Goal: Task Accomplishment & Management: Manage account settings

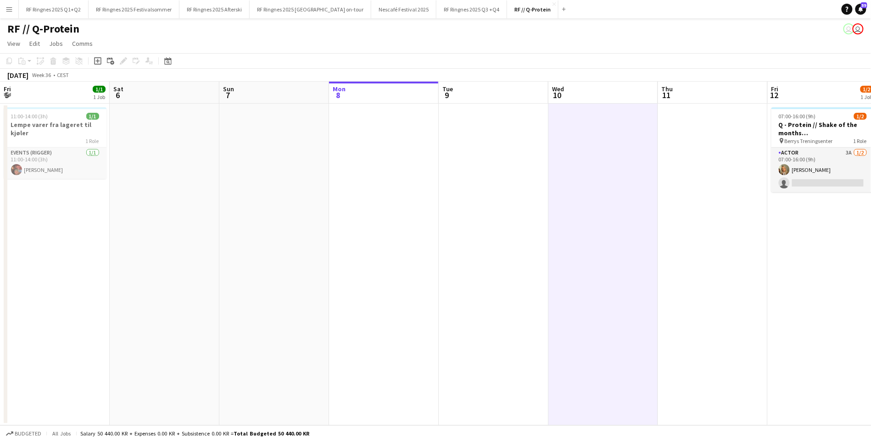
scroll to position [0, 268]
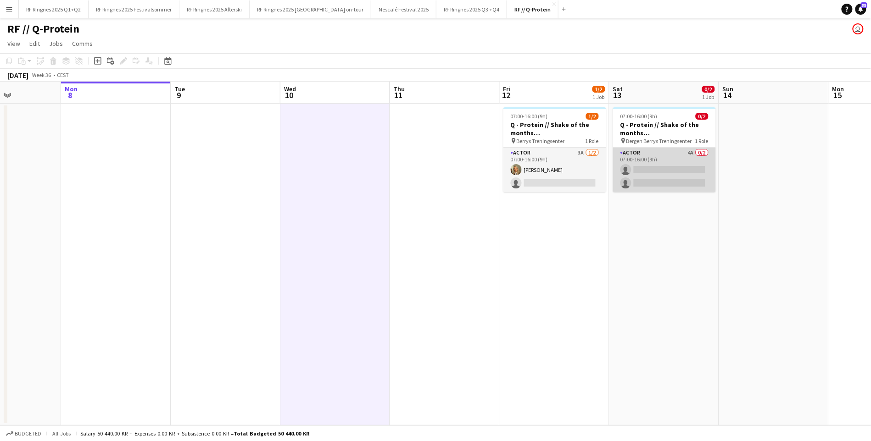
click at [637, 172] on app-card-role "Actor 4A 0/2 07:00-16:00 (9h) single-neutral-actions single-neutral-actions" at bounding box center [664, 170] width 103 height 44
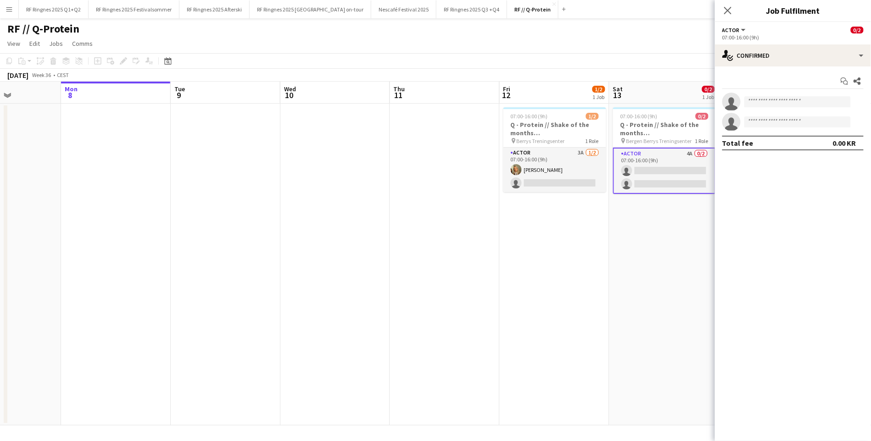
click at [241, 188] on app-date-cell at bounding box center [226, 265] width 110 height 322
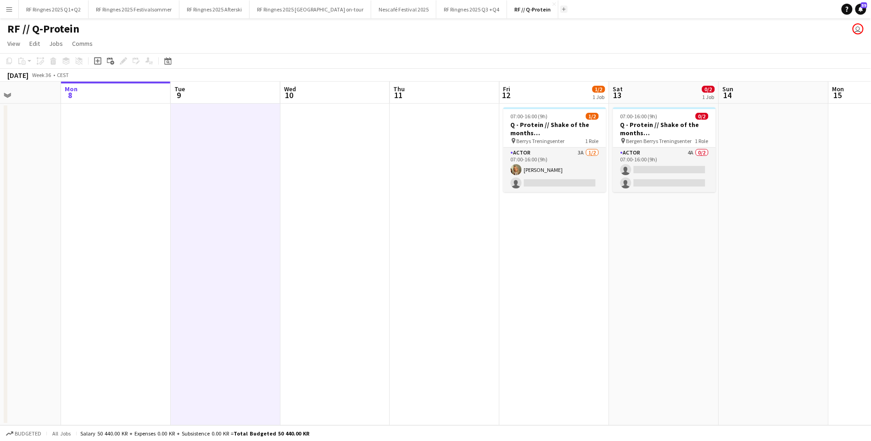
click at [562, 10] on app-icon "Add" at bounding box center [564, 9] width 4 height 4
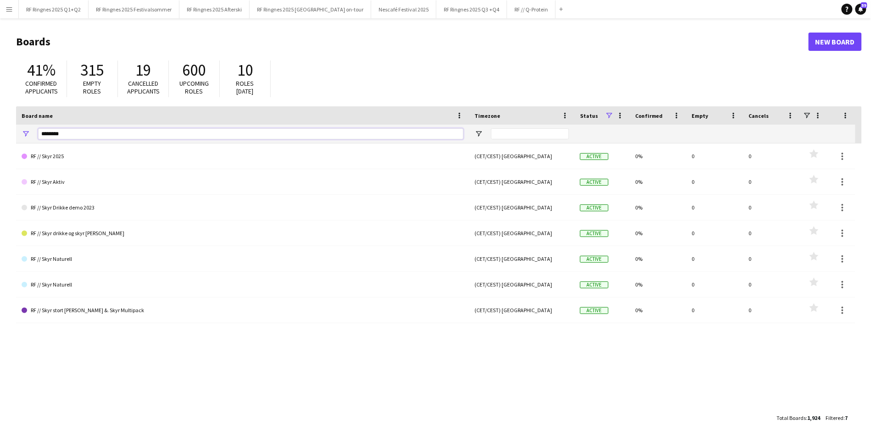
click at [263, 134] on input "********" at bounding box center [250, 133] width 425 height 11
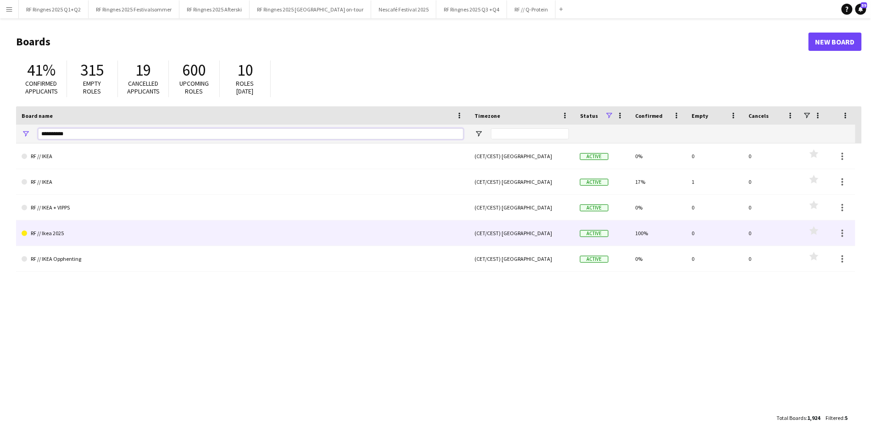
type input "**********"
click at [189, 232] on link "RF // Ikea 2025" at bounding box center [243, 234] width 442 height 26
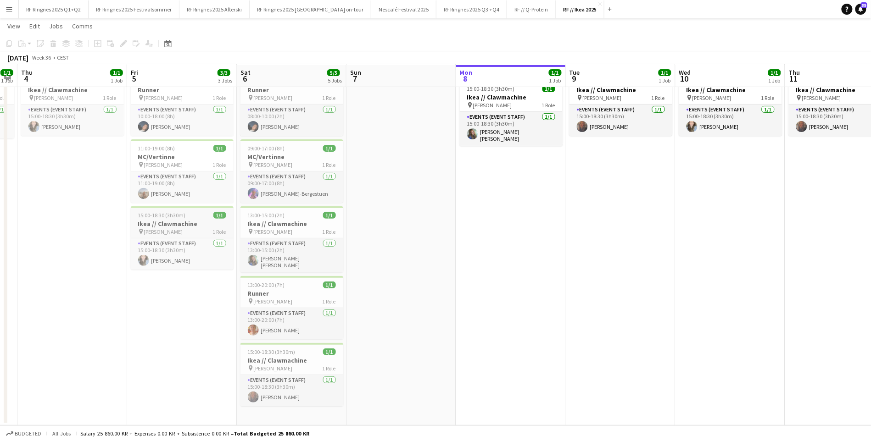
scroll to position [34, 0]
click at [303, 141] on app-job-card "09:00-17:00 (8h) 1/1 MC/Vertinne pin [PERSON_NAME] 1 Role Events (Event Staff) …" at bounding box center [291, 170] width 103 height 63
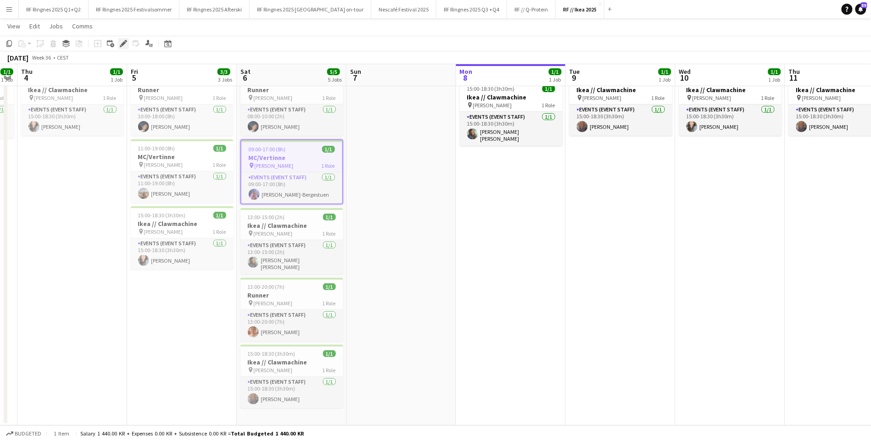
click at [124, 47] on icon "Edit" at bounding box center [123, 43] width 7 height 7
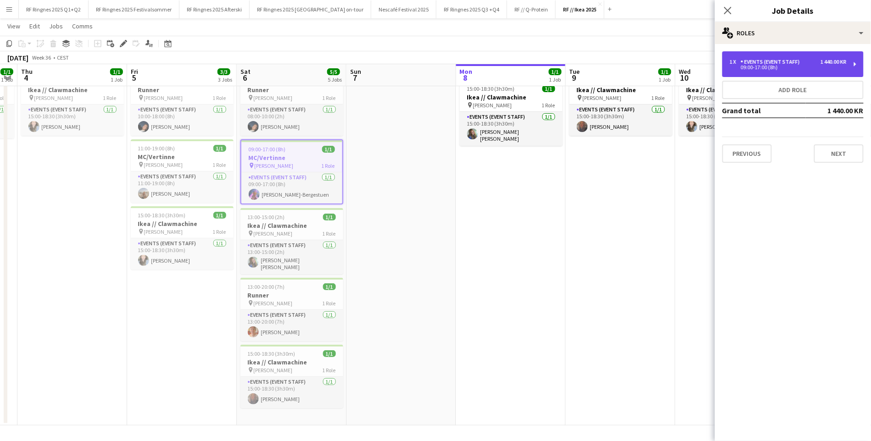
click at [776, 64] on div "Events (Event Staff)" at bounding box center [771, 62] width 63 height 6
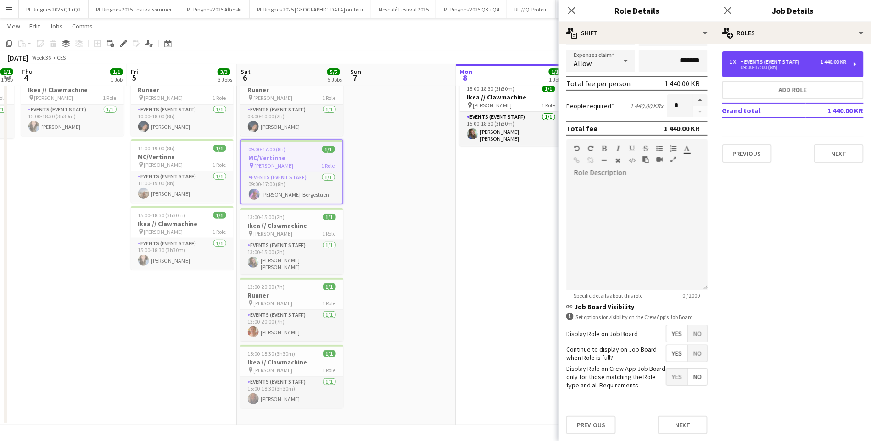
scroll to position [178, 0]
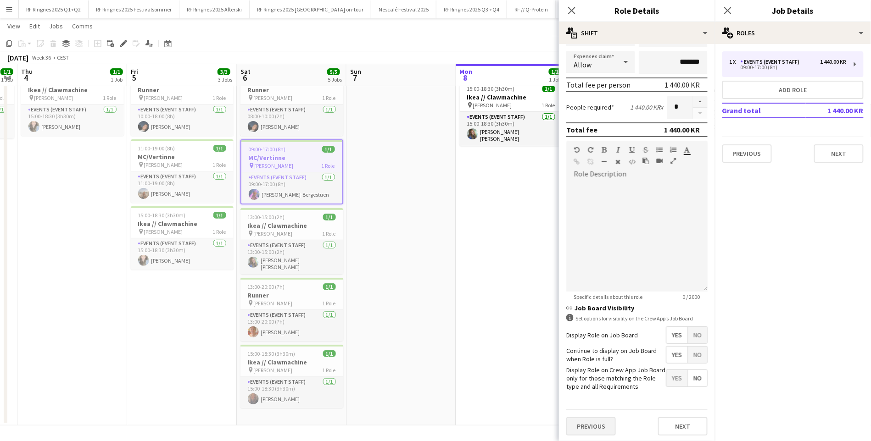
click at [591, 417] on button "Previous" at bounding box center [591, 426] width 50 height 18
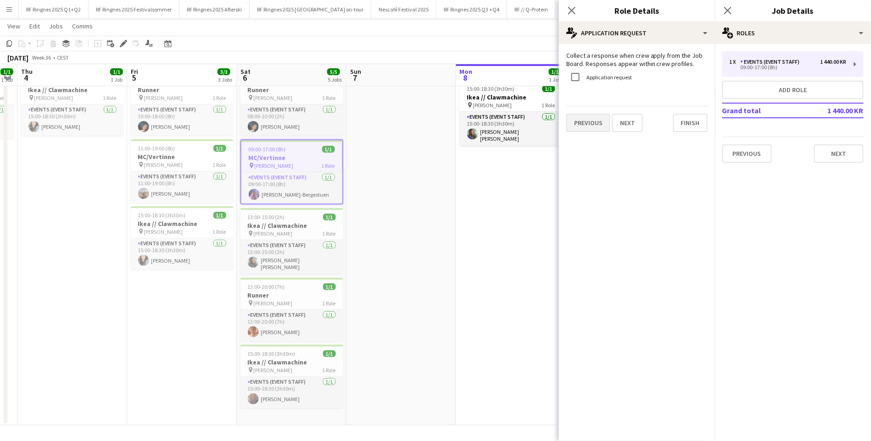
click at [578, 129] on button "Previous" at bounding box center [588, 123] width 44 height 18
click at [578, 129] on button "Previous" at bounding box center [591, 121] width 50 height 18
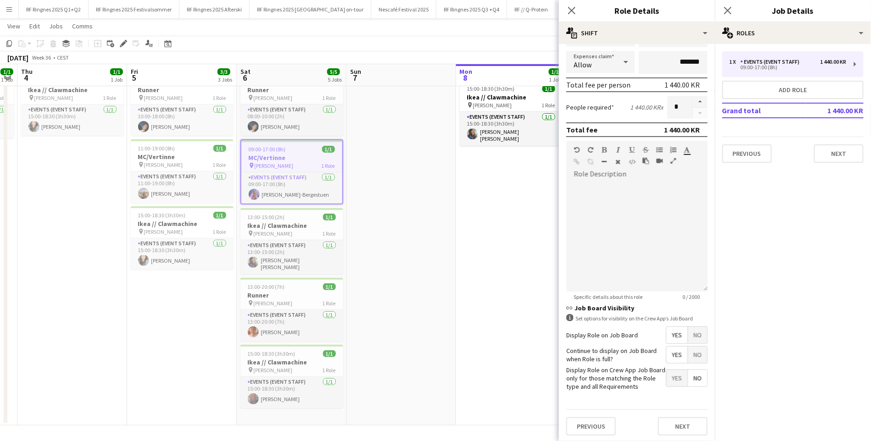
scroll to position [33, 0]
click at [527, 336] on app-date-cell "In progress 15:00-18:30 (3h30m) 1/1 Ikea // Clawmachine pin [PERSON_NAME] 1 Rol…" at bounding box center [511, 247] width 110 height 357
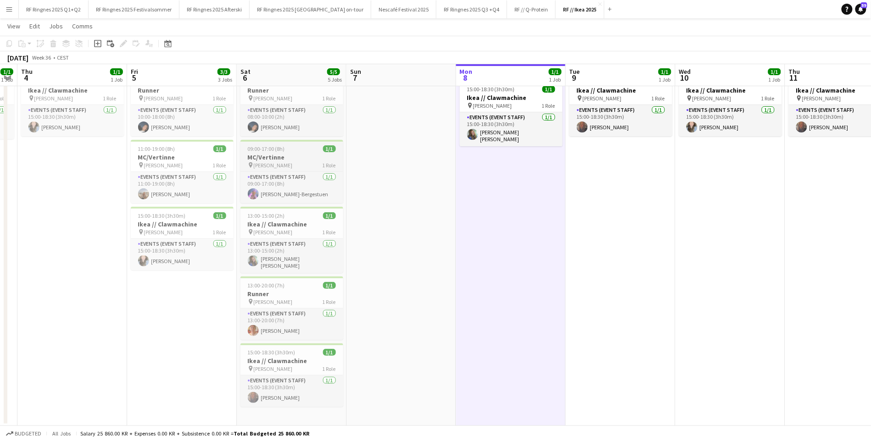
click at [293, 162] on span "[PERSON_NAME]" at bounding box center [273, 165] width 39 height 7
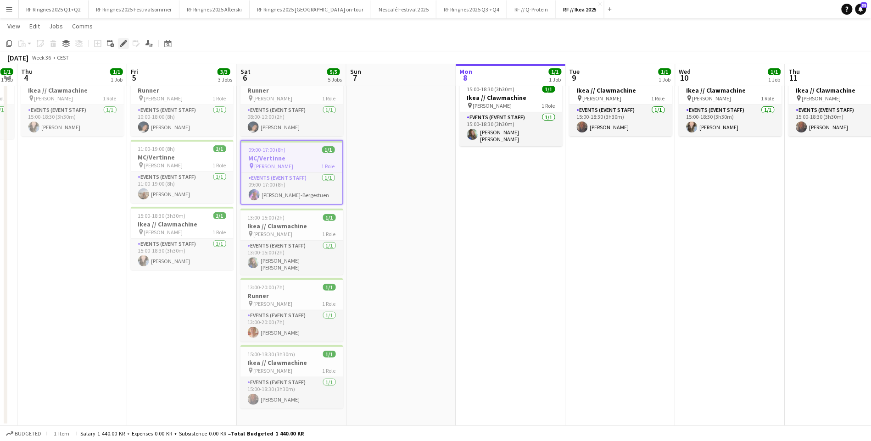
click at [126, 41] on icon at bounding box center [126, 41] width 2 height 2
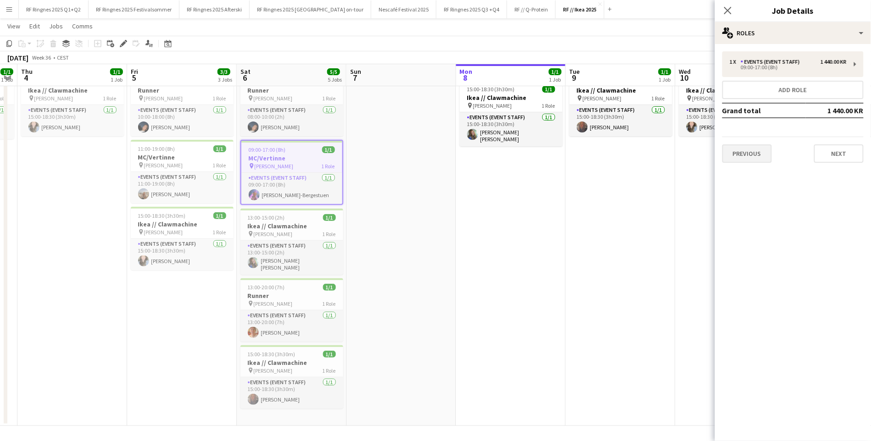
click at [747, 161] on button "Previous" at bounding box center [747, 153] width 50 height 18
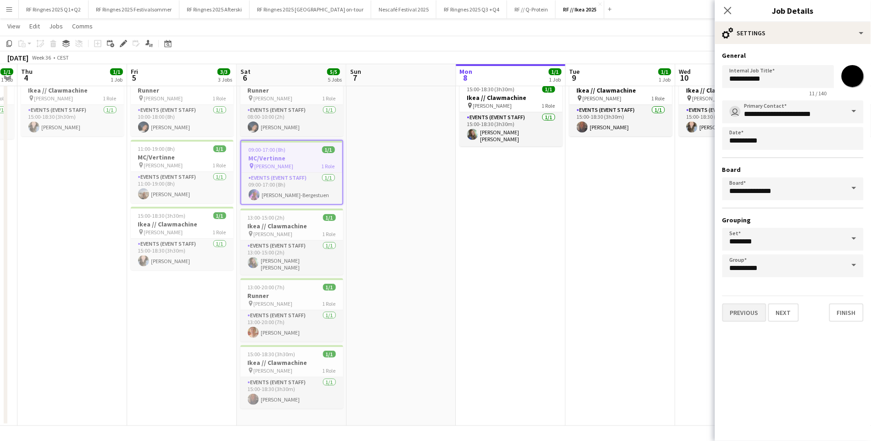
click at [736, 310] on button "Previous" at bounding box center [744, 313] width 44 height 18
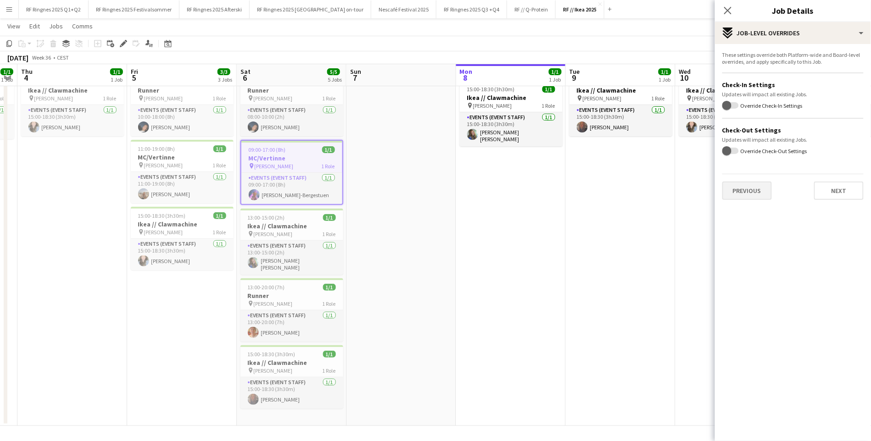
click at [755, 184] on button "Previous" at bounding box center [747, 191] width 50 height 18
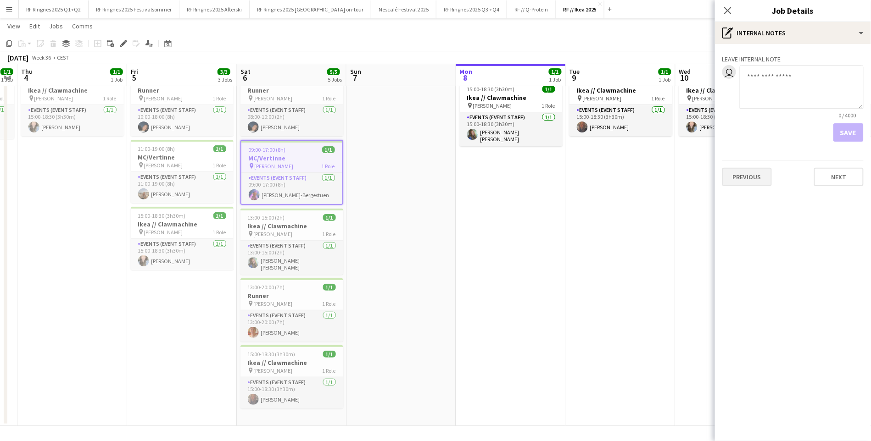
click at [752, 179] on button "Previous" at bounding box center [747, 177] width 50 height 18
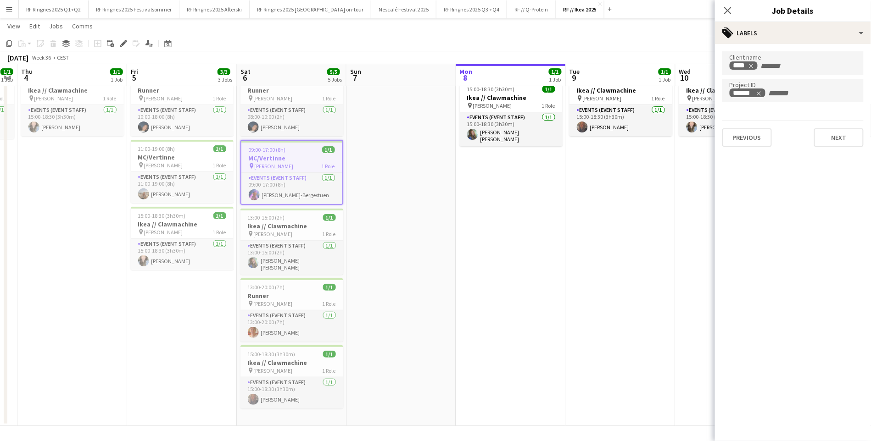
click at [819, 98] on div "******" at bounding box center [792, 93] width 127 height 10
type input "******"
click at [779, 93] on input "******" at bounding box center [786, 93] width 39 height 8
